Goal: Task Accomplishment & Management: Use online tool/utility

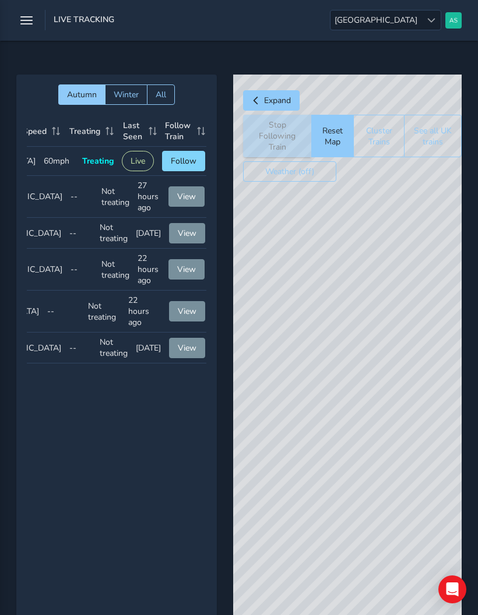
scroll to position [0, 154]
click at [188, 162] on span "Follow" at bounding box center [184, 160] width 26 height 11
click at [404, 292] on div "© Mapbox © OpenStreetMap Improve this map" at bounding box center [347, 372] width 228 height 595
click at [384, 356] on div "© Mapbox © OpenStreetMap Improve this map" at bounding box center [347, 372] width 228 height 595
click at [402, 364] on div "© Mapbox © OpenStreetMap Improve this map" at bounding box center [347, 372] width 228 height 595
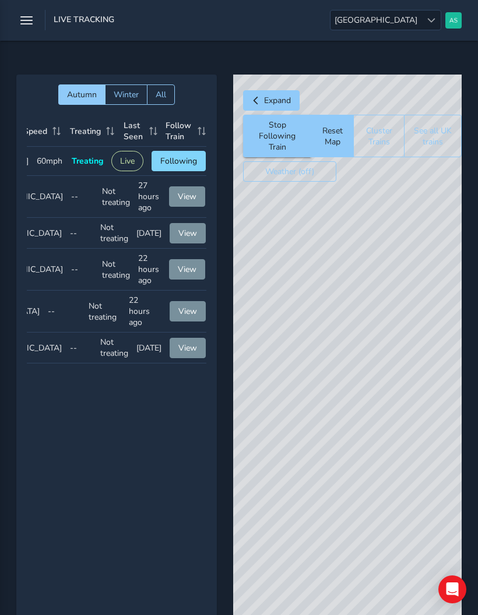
click at [346, 364] on div "© Mapbox © OpenStreetMap Improve this map © Maxar" at bounding box center [347, 372] width 228 height 595
click at [284, 95] on span "Expand" at bounding box center [277, 100] width 27 height 11
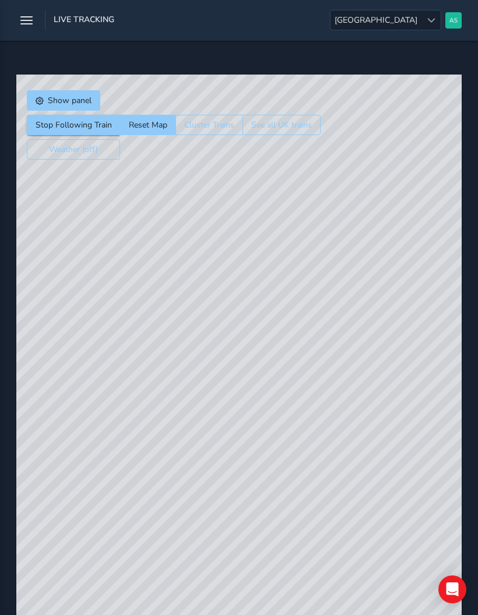
click at [76, 102] on span "Show panel" at bounding box center [70, 100] width 44 height 11
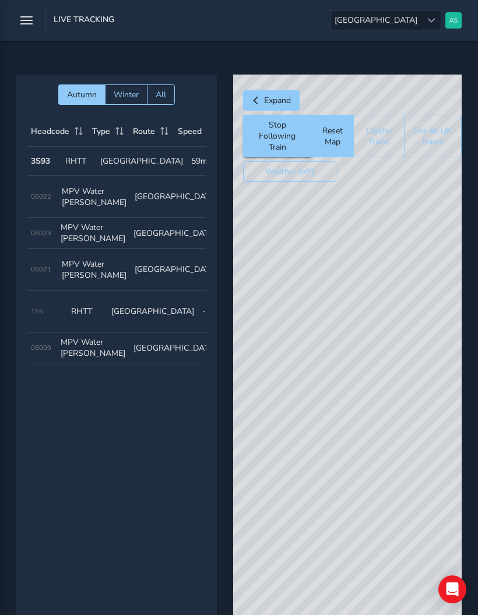
scroll to position [0, 0]
click at [27, 22] on icon "button" at bounding box center [26, 20] width 12 height 20
click at [28, 24] on icon "button" at bounding box center [26, 20] width 12 height 20
click at [24, 15] on icon "button" at bounding box center [26, 20] width 12 height 20
click at [434, 123] on button "See all UK trains" at bounding box center [433, 136] width 58 height 43
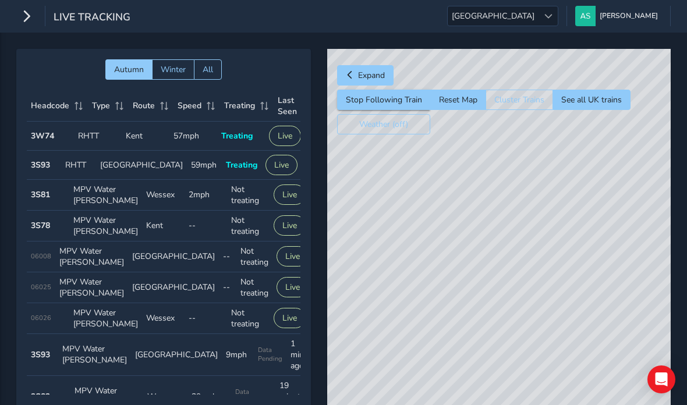
click at [27, 24] on icon "button" at bounding box center [26, 16] width 12 height 20
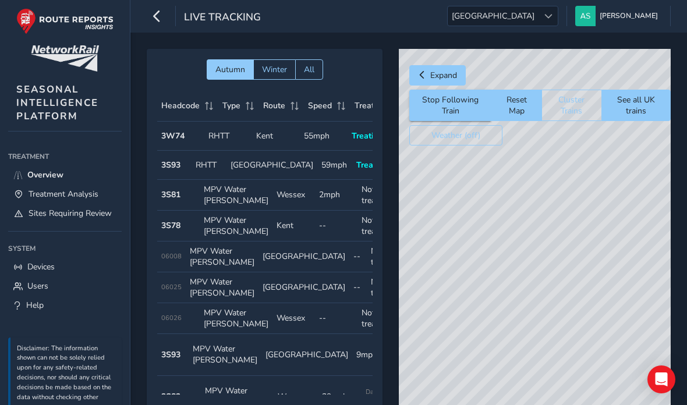
click at [98, 196] on span "Treatment Analysis" at bounding box center [64, 194] width 70 height 11
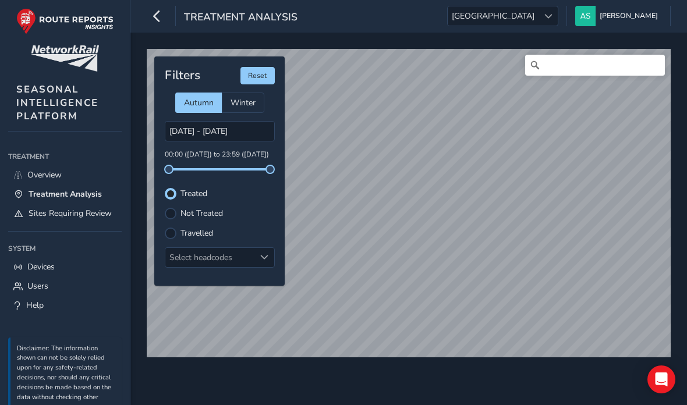
click at [209, 234] on label "Travelled" at bounding box center [197, 233] width 33 height 8
click at [171, 232] on input "Travelled" at bounding box center [171, 232] width 0 height 0
click at [171, 169] on div at bounding box center [219, 169] width 101 height 2
click at [214, 162] on div "[DATE] - [DATE] 13:13 ([DATE]) to 23:59 ([DATE])" at bounding box center [220, 146] width 110 height 50
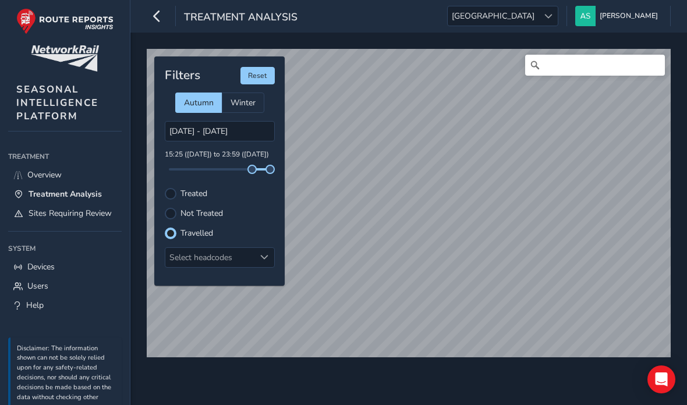
click at [158, 17] on icon "button" at bounding box center [157, 16] width 12 height 20
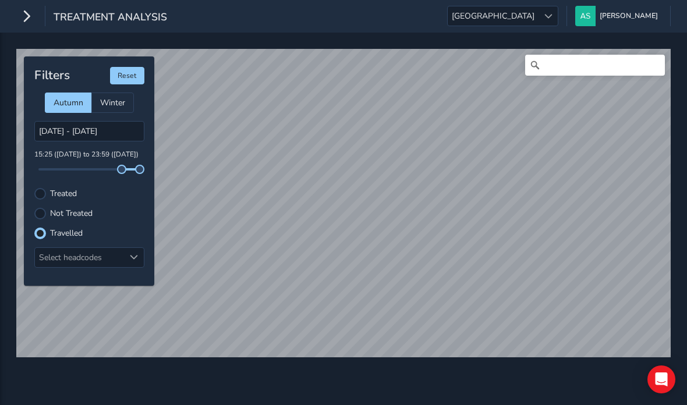
click at [33, 15] on button "button" at bounding box center [26, 16] width 20 height 20
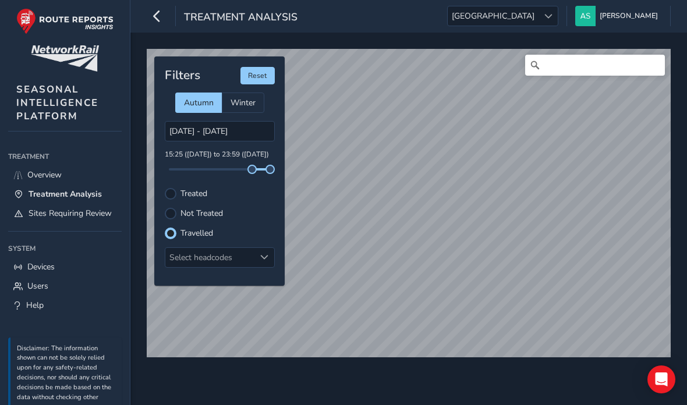
click at [66, 175] on link "Overview" at bounding box center [65, 174] width 114 height 19
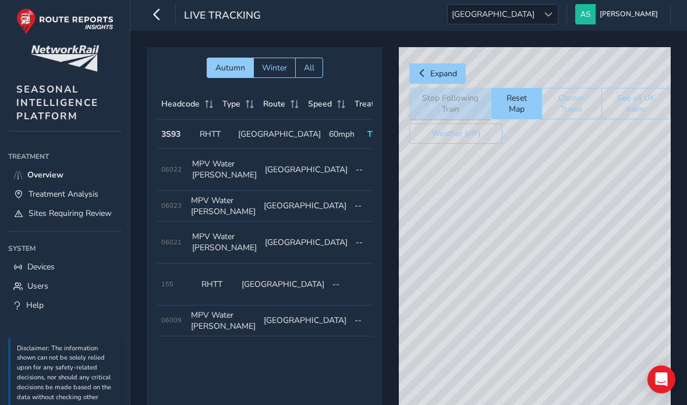
click at [363, 137] on td "Treating Treating" at bounding box center [383, 134] width 40 height 29
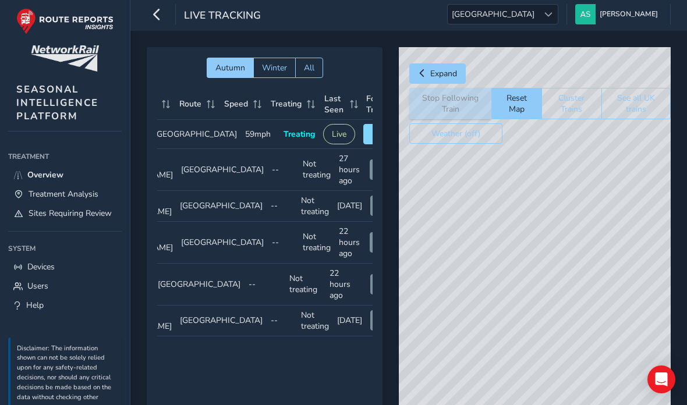
scroll to position [0, 99]
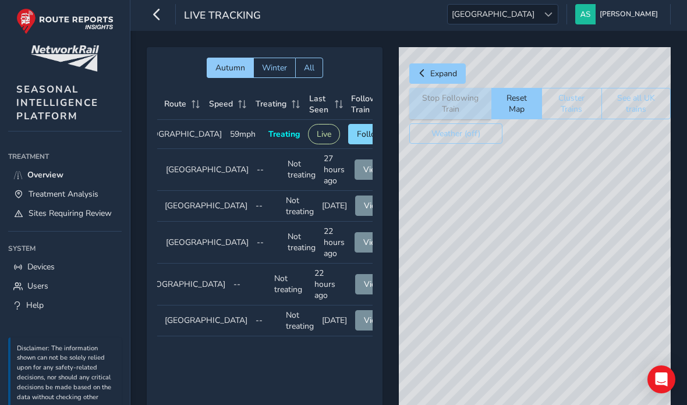
click at [357, 138] on span "Follow" at bounding box center [370, 134] width 26 height 11
